Goal: Find specific page/section: Find specific page/section

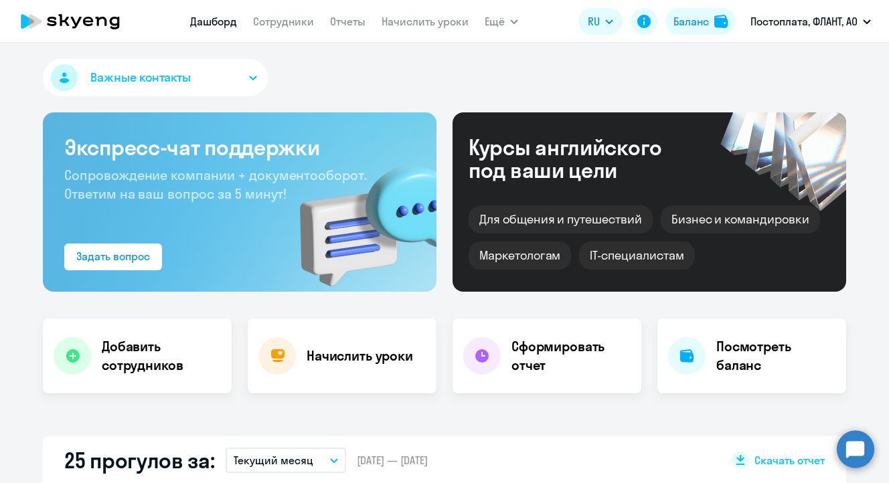
select select "30"
click at [284, 21] on link "Сотрудники" at bounding box center [283, 21] width 61 height 13
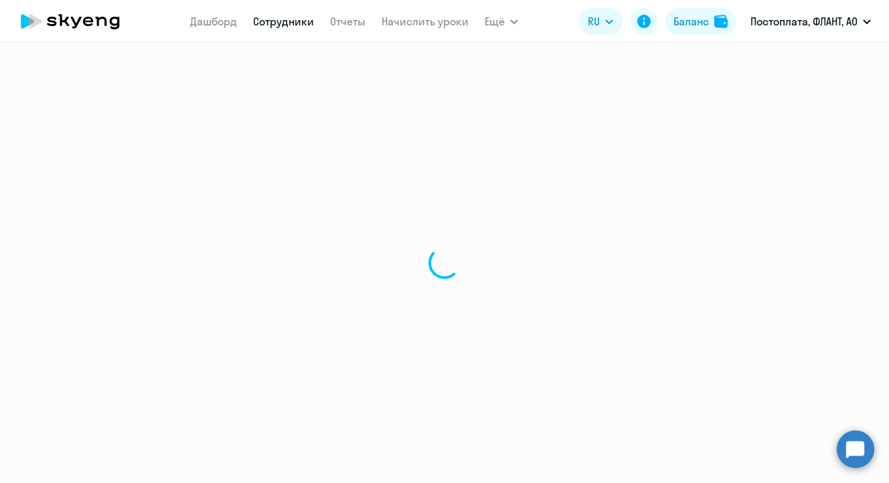
select select "30"
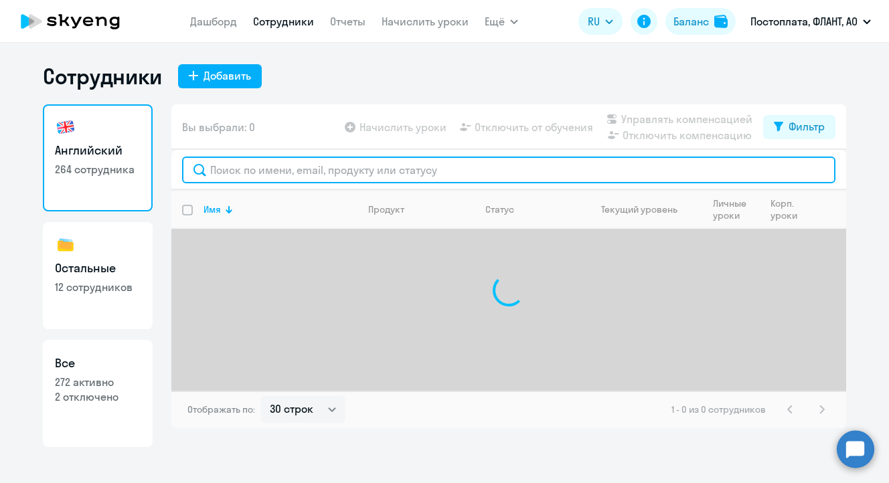
click at [289, 169] on input "text" at bounding box center [508, 170] width 653 height 27
type input ","
type input "[DEMOGRAPHIC_DATA]"
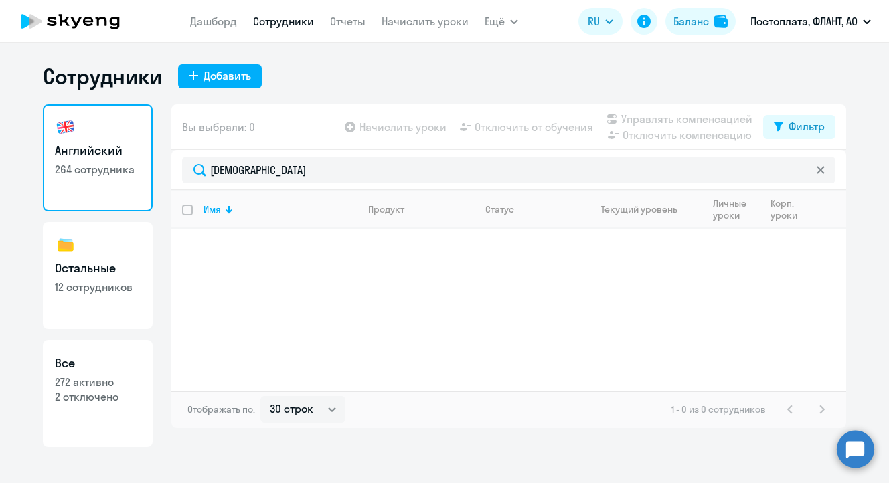
click at [98, 252] on link "Остальные 12 сотрудников" at bounding box center [98, 275] width 110 height 107
select select "30"
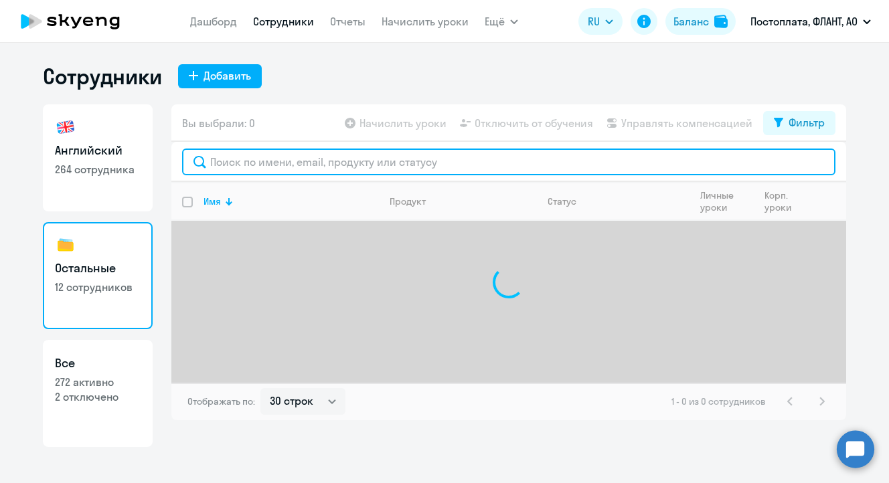
click at [290, 165] on input "text" at bounding box center [508, 162] width 653 height 27
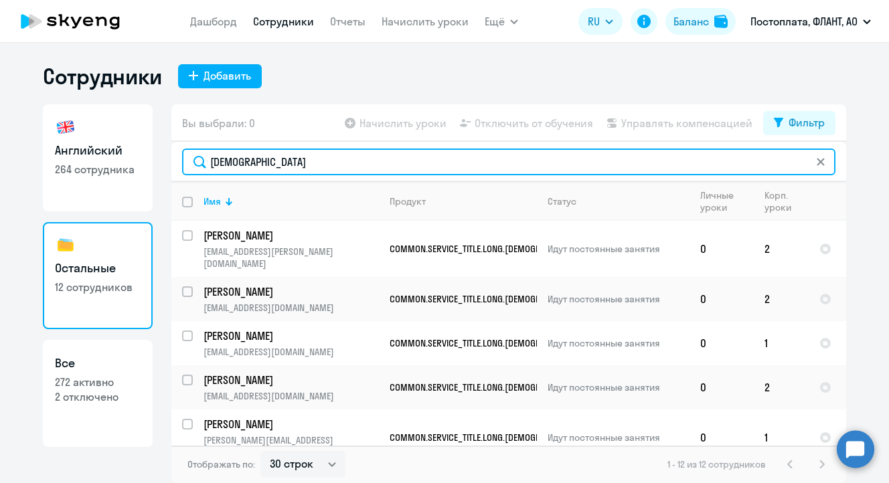
type input "[DEMOGRAPHIC_DATA]"
